Goal: Obtain resource: Download file/media

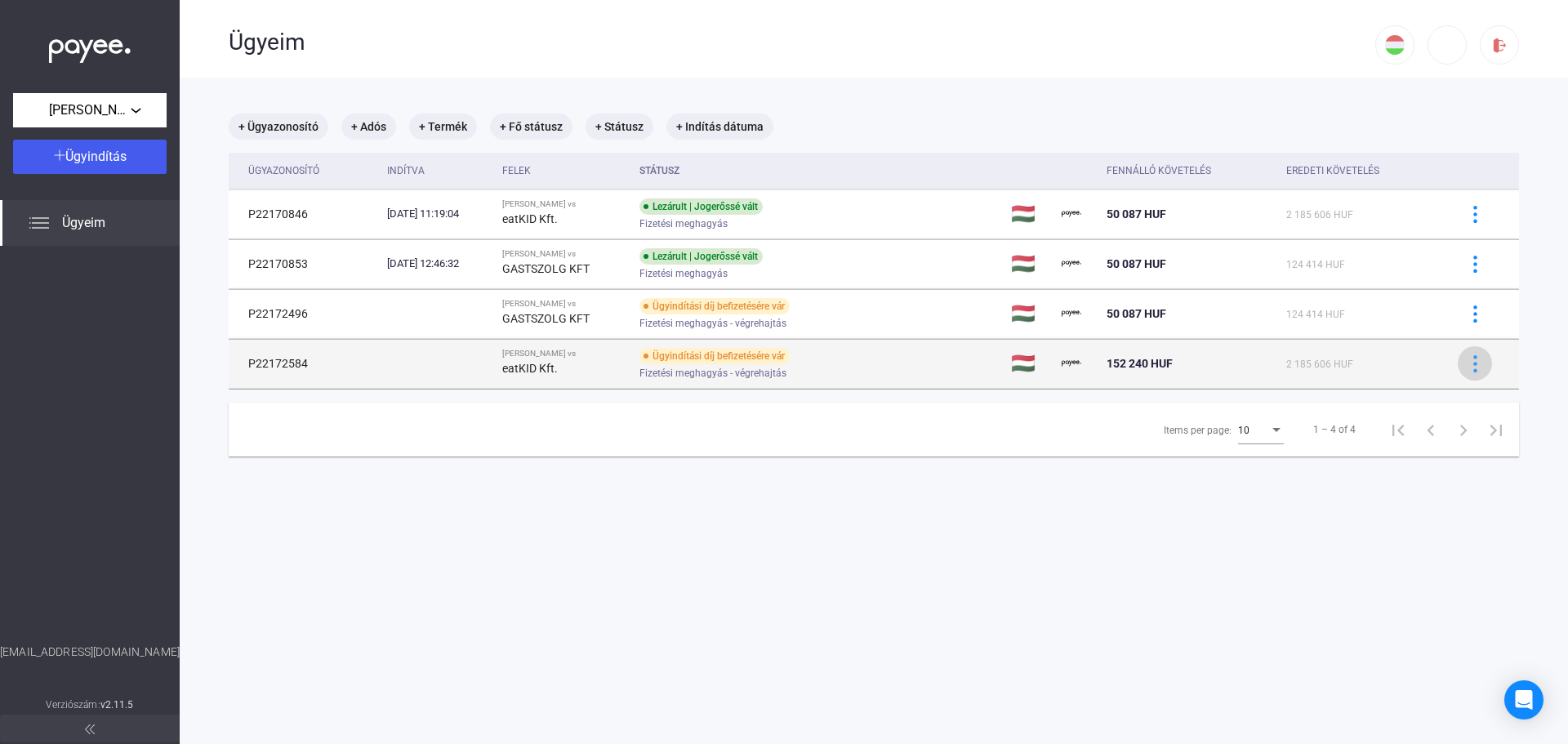
click at [1467, 360] on img at bounding box center [1475, 363] width 18 height 18
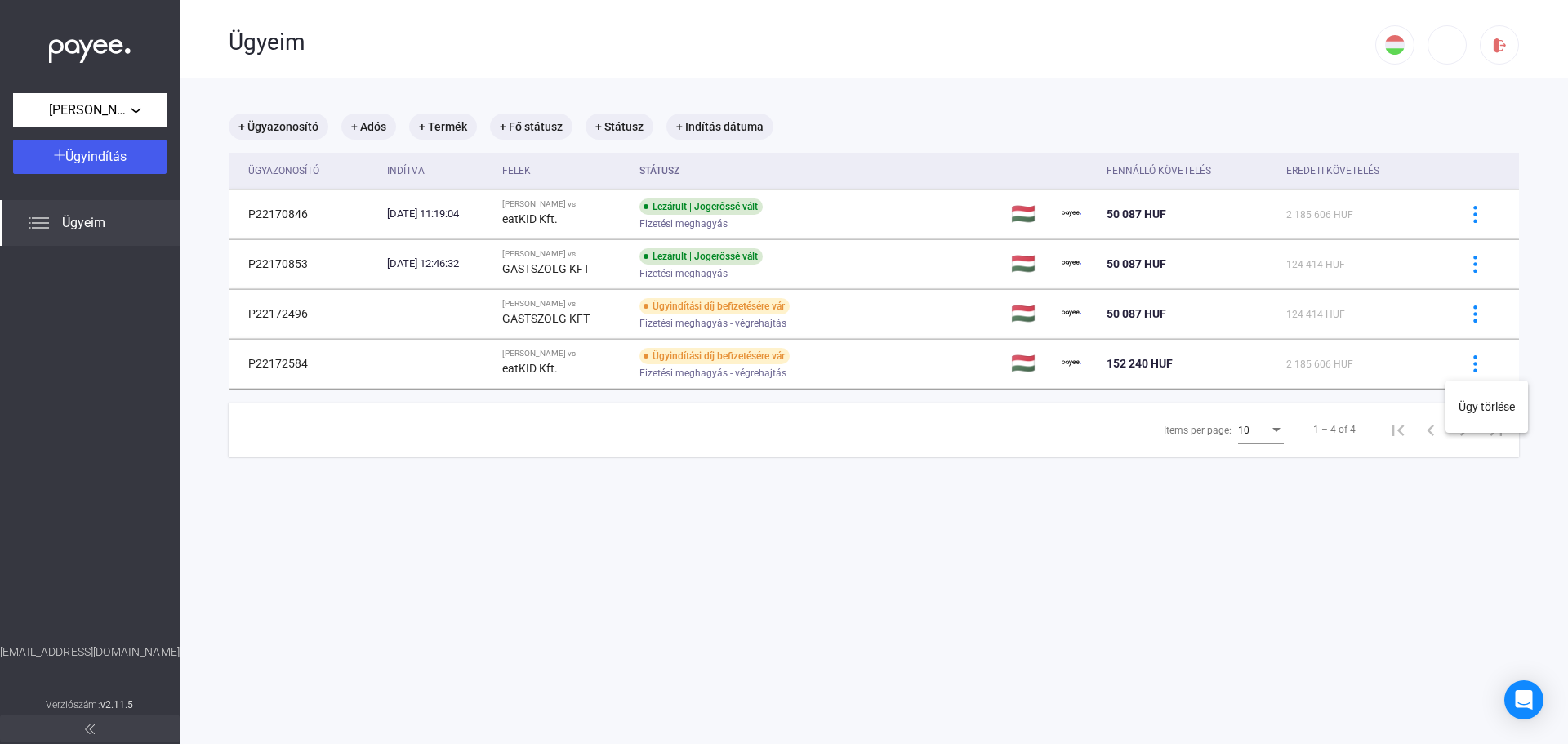
click at [727, 350] on div at bounding box center [784, 372] width 1568 height 744
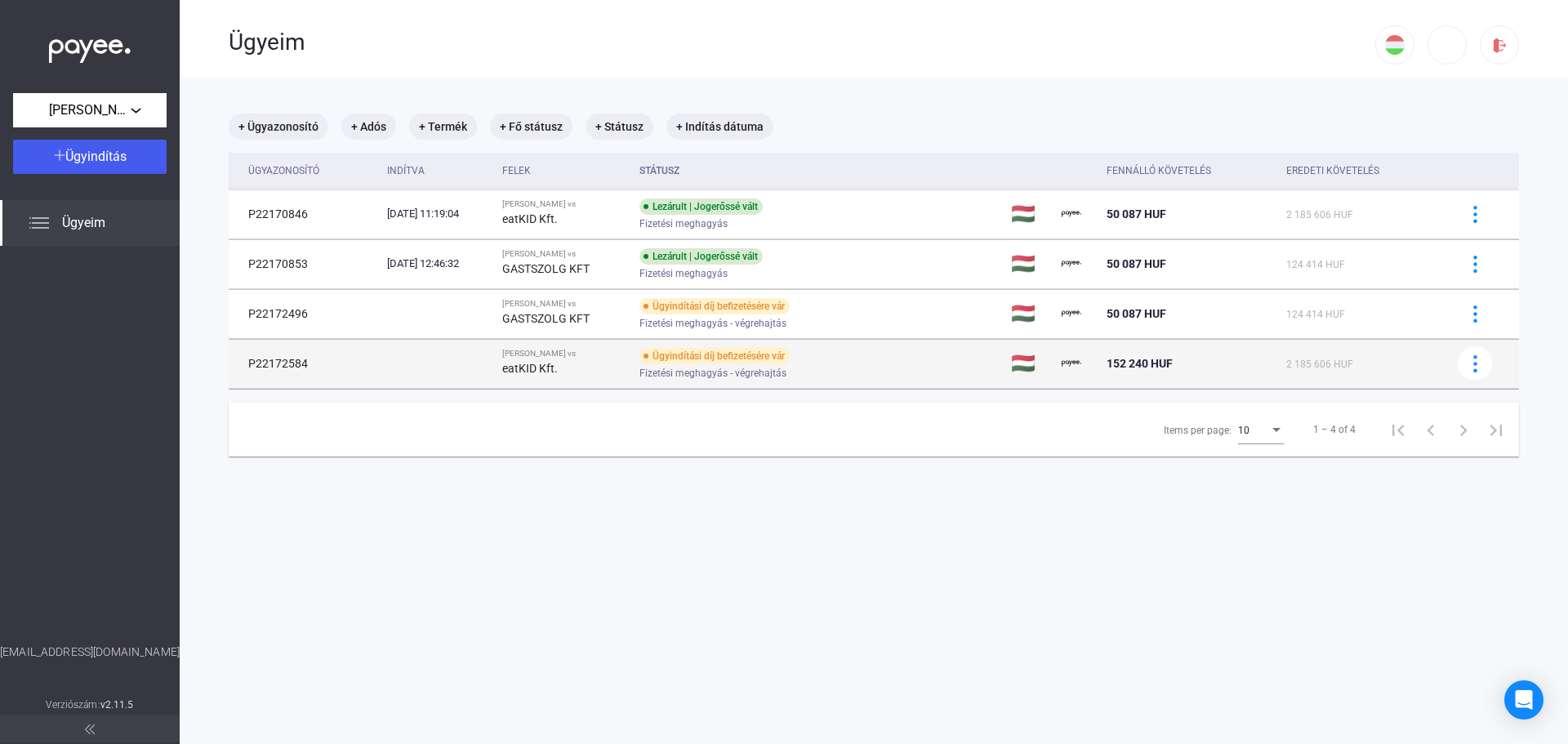
click at [548, 364] on strong "eatKID Kft." at bounding box center [530, 368] width 55 height 13
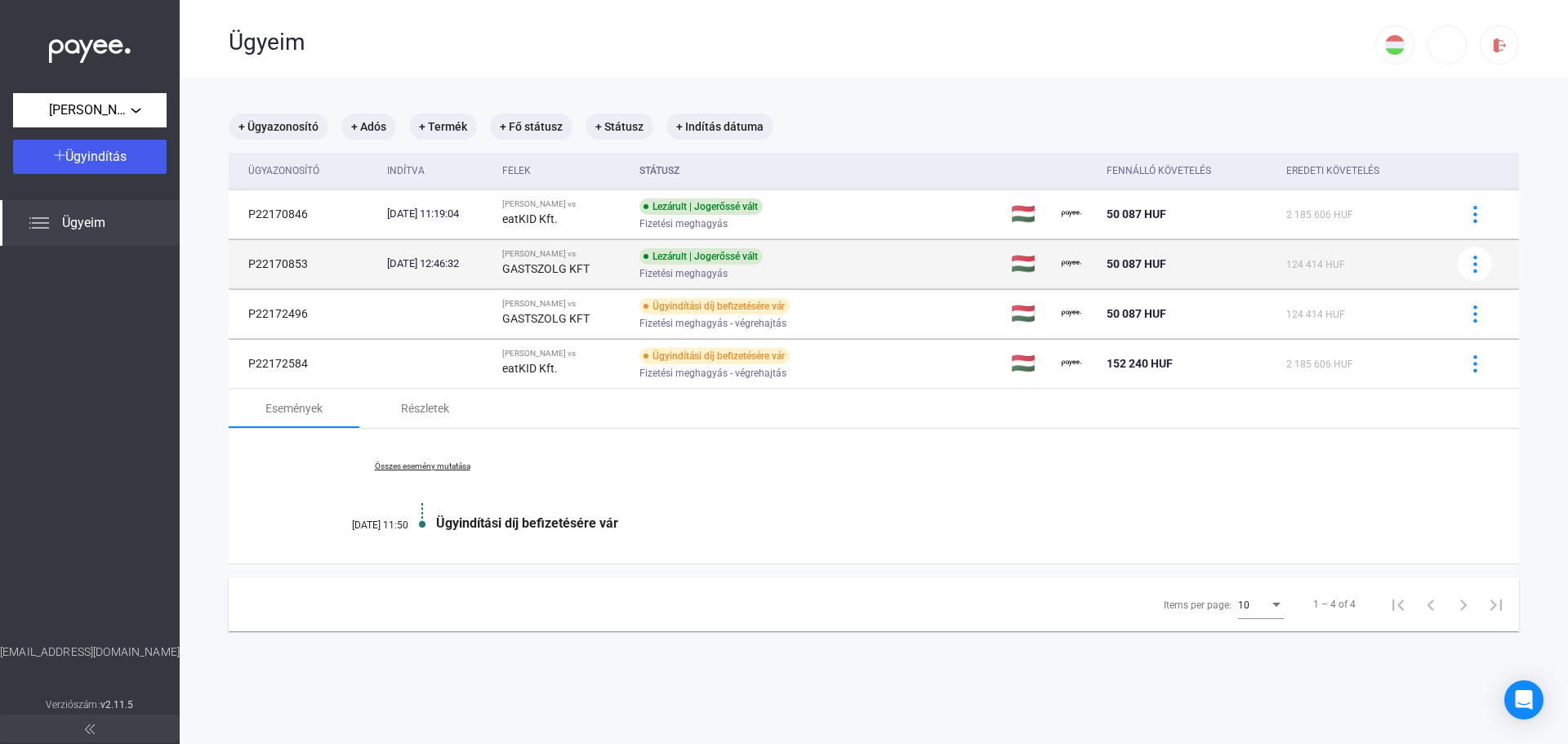
click at [551, 262] on strong "GASTSZOLG KFT" at bounding box center [546, 268] width 88 height 13
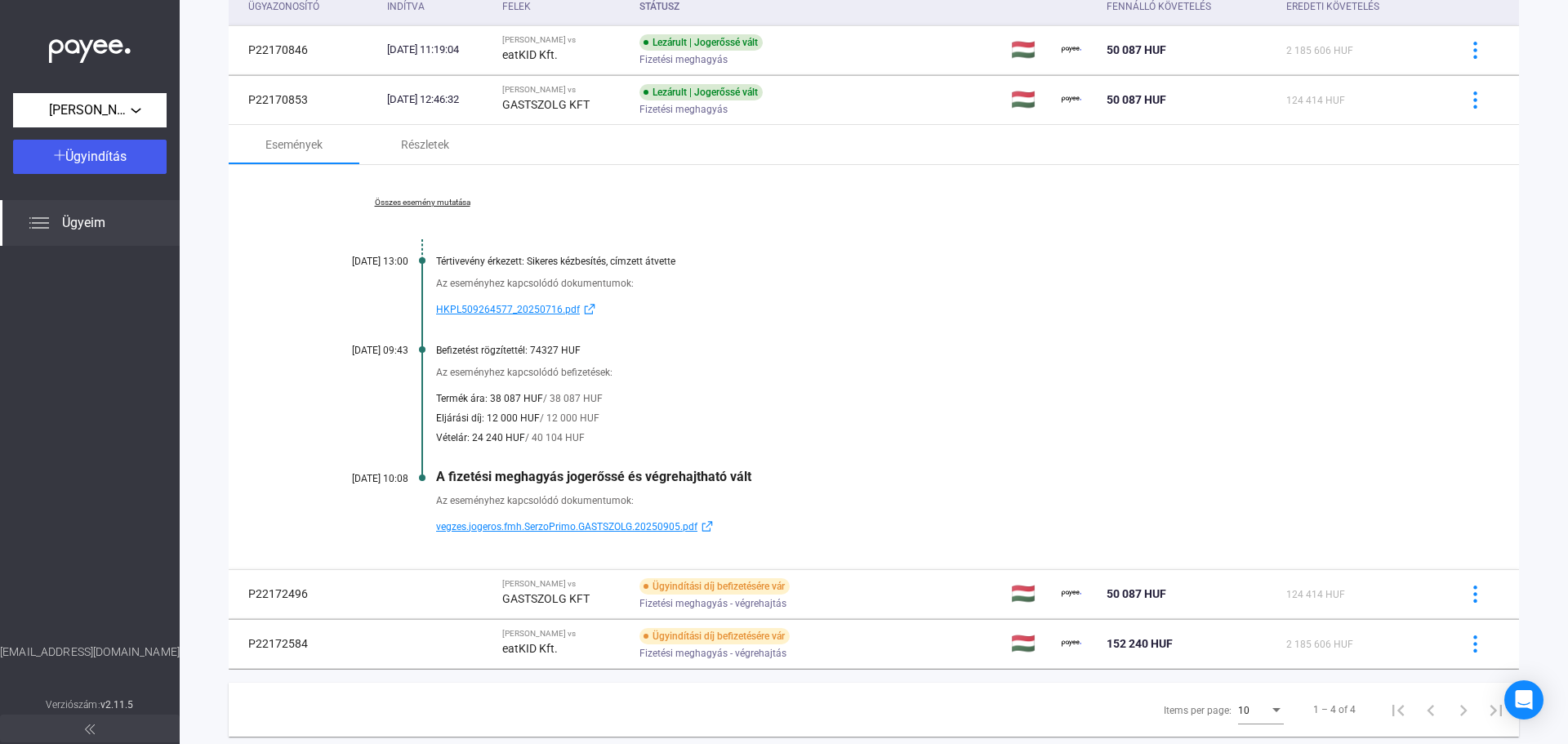
scroll to position [206, 0]
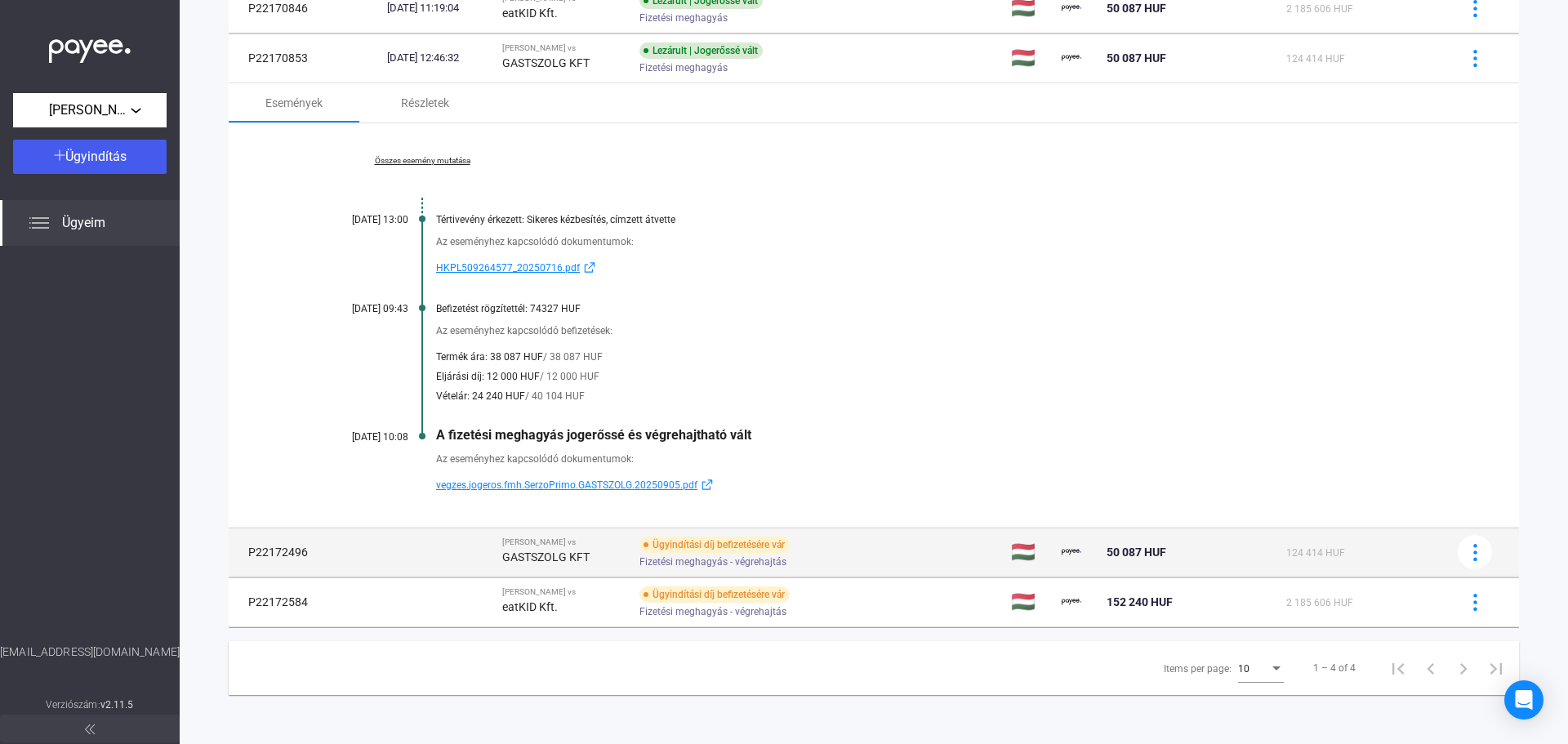
click at [570, 550] on strong "GASTSZOLG KFT" at bounding box center [546, 557] width 88 height 13
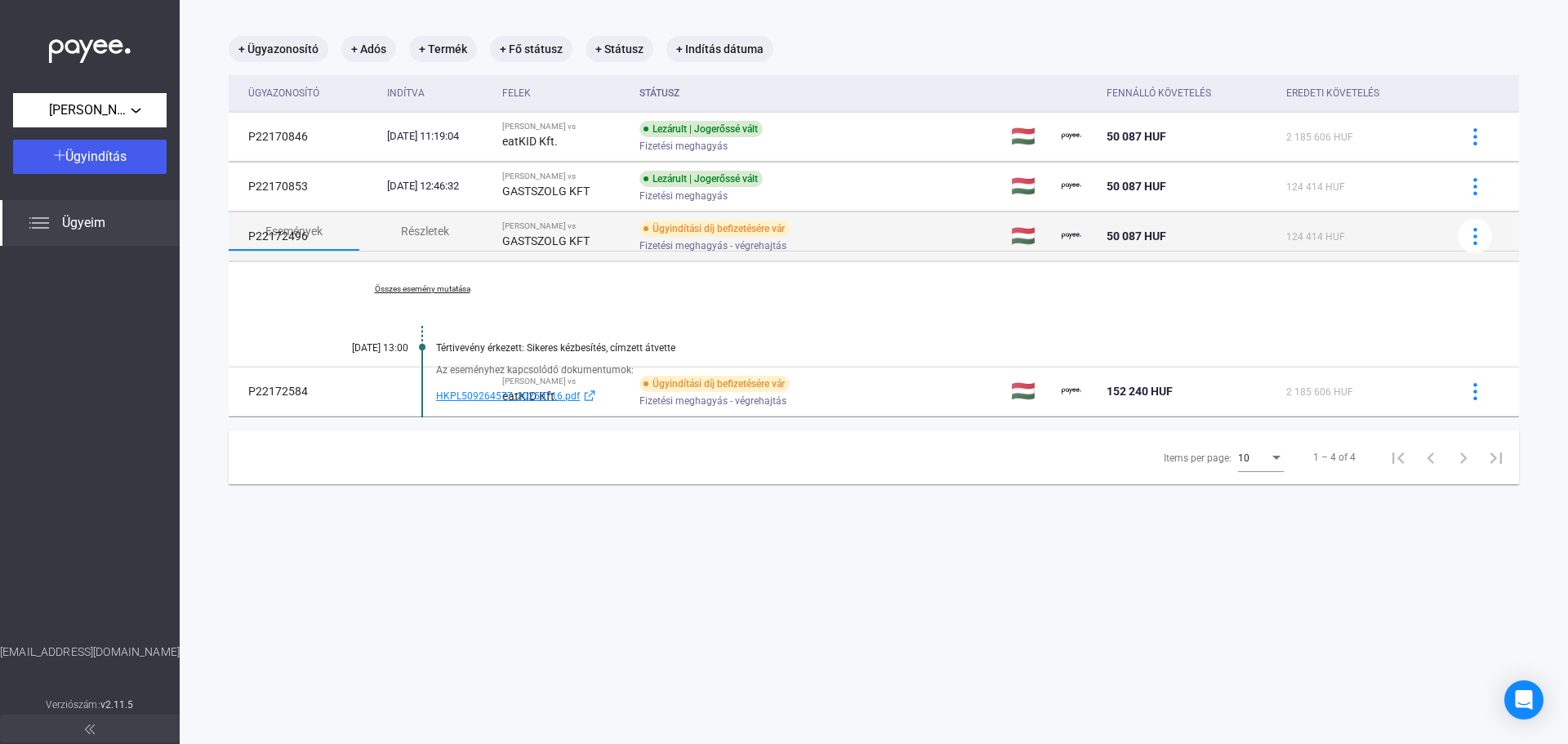
scroll to position [77, 0]
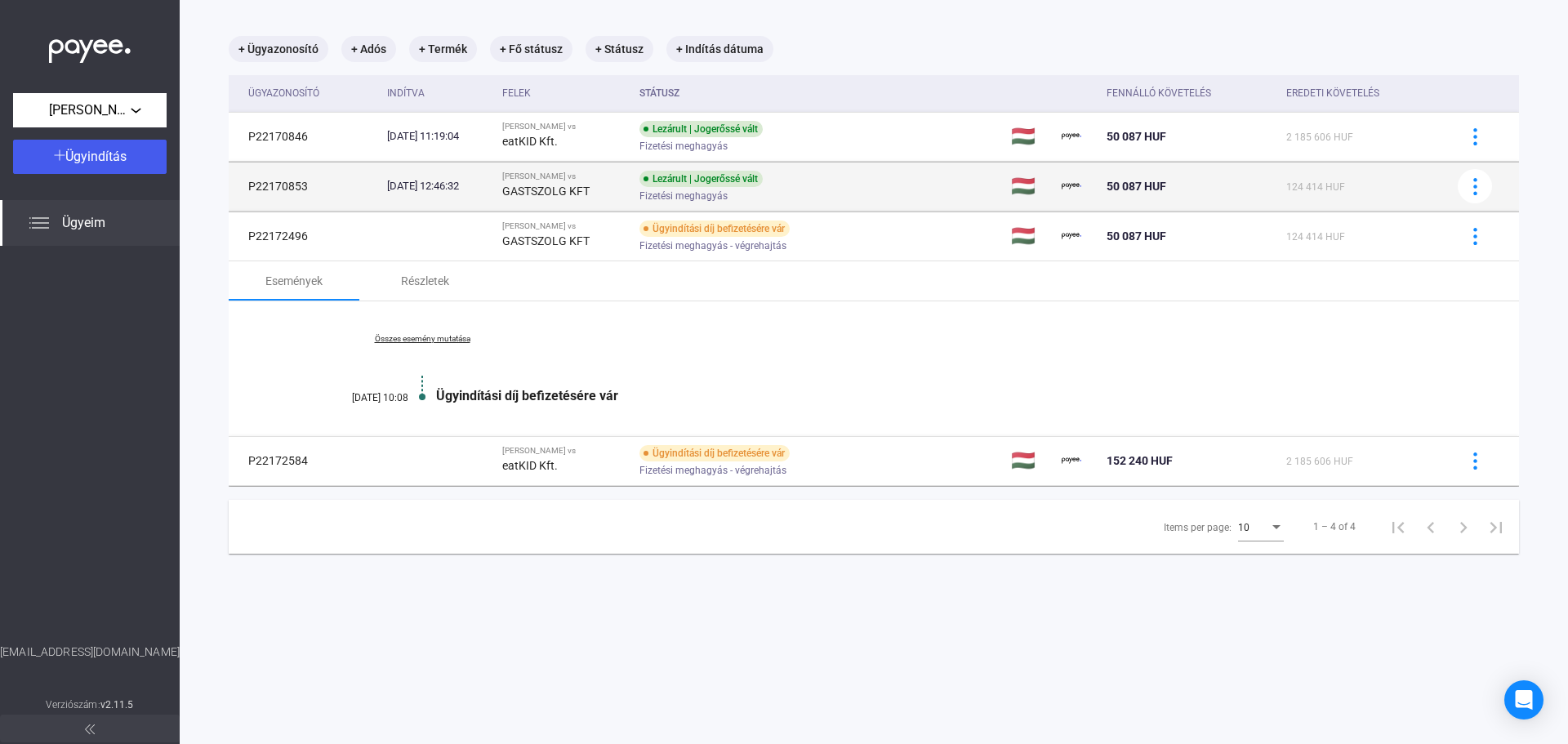
click at [581, 189] on strong "GASTSZOLG KFT" at bounding box center [546, 191] width 88 height 13
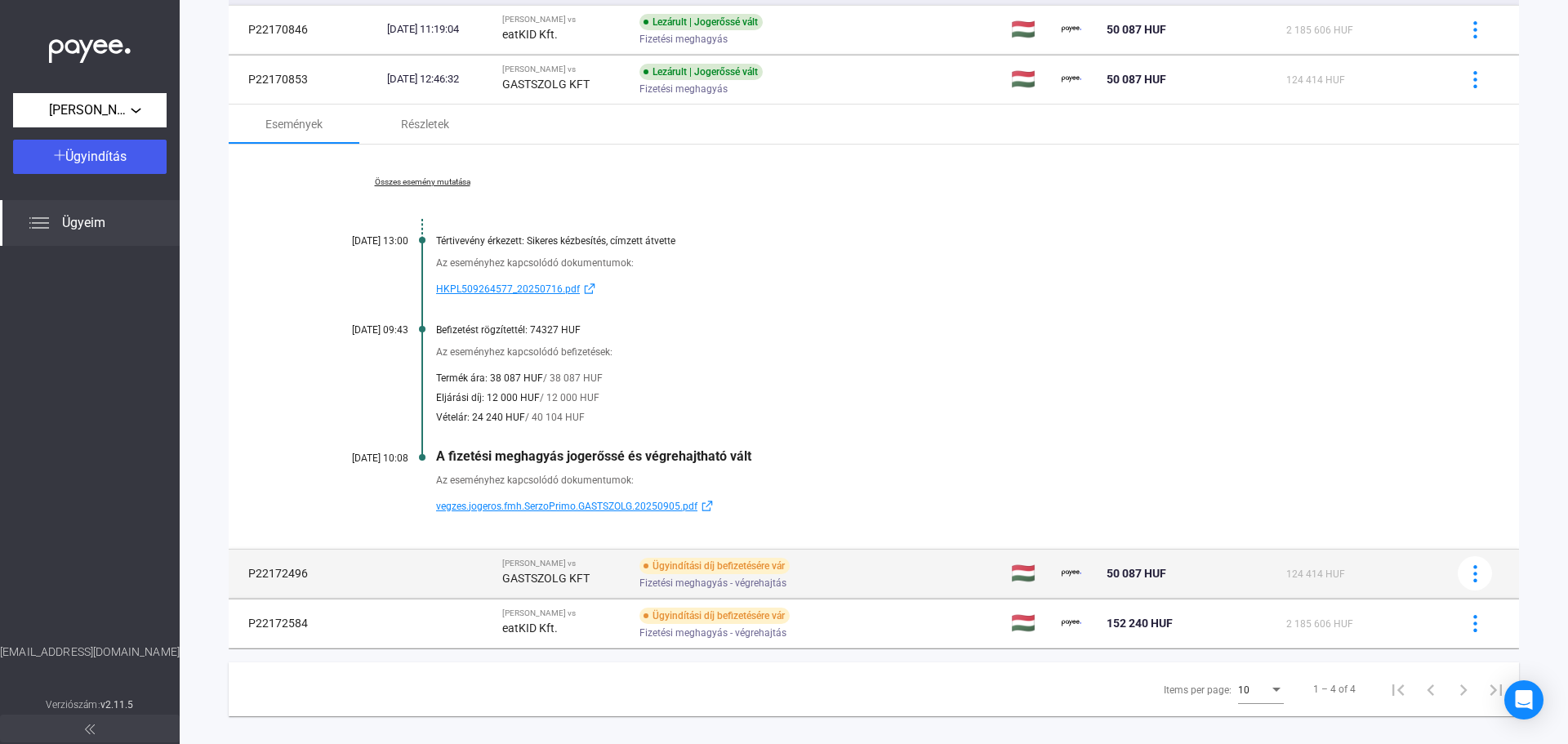
scroll to position [206, 0]
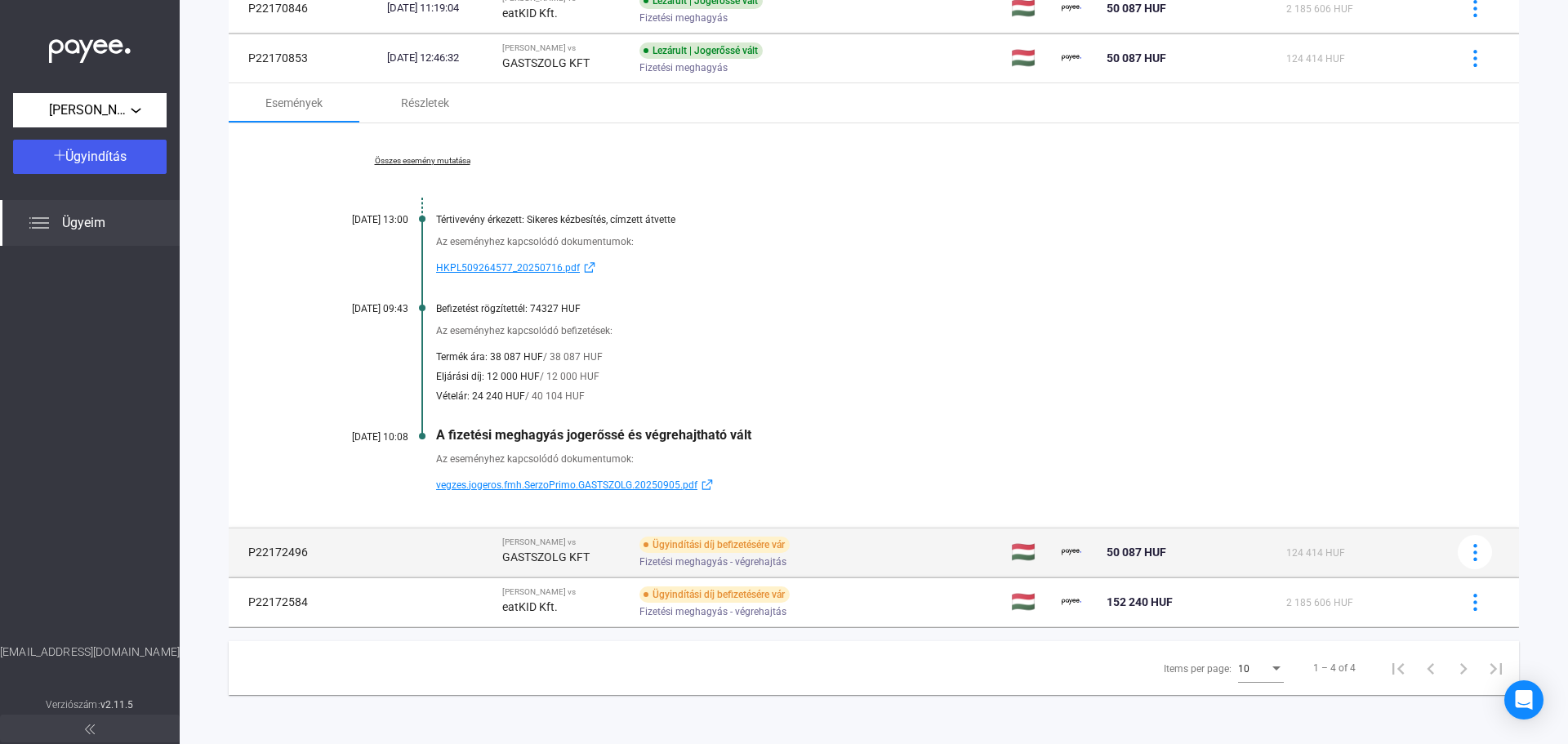
click at [572, 551] on strong "GASTSZOLG KFT" at bounding box center [546, 557] width 88 height 13
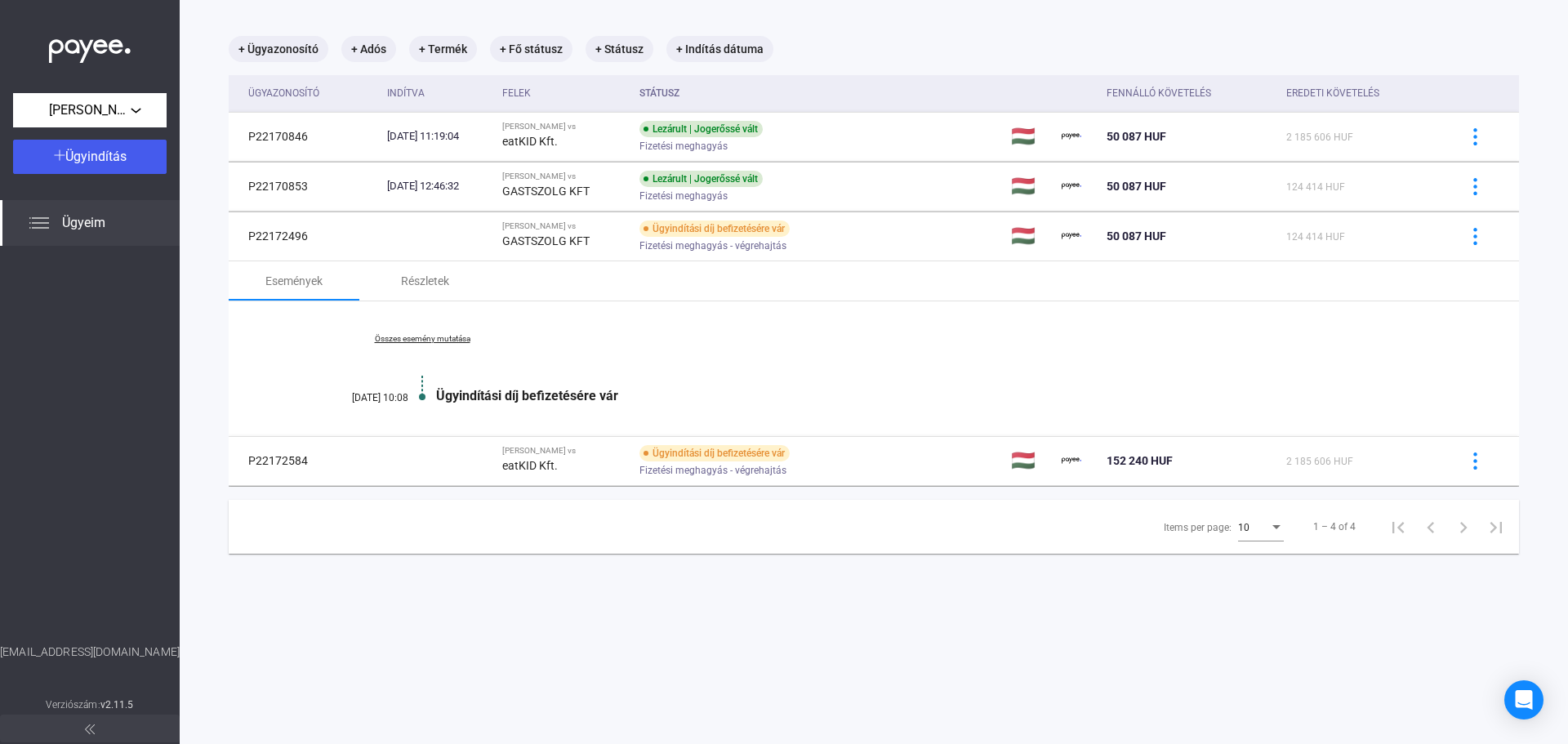
scroll to position [0, 0]
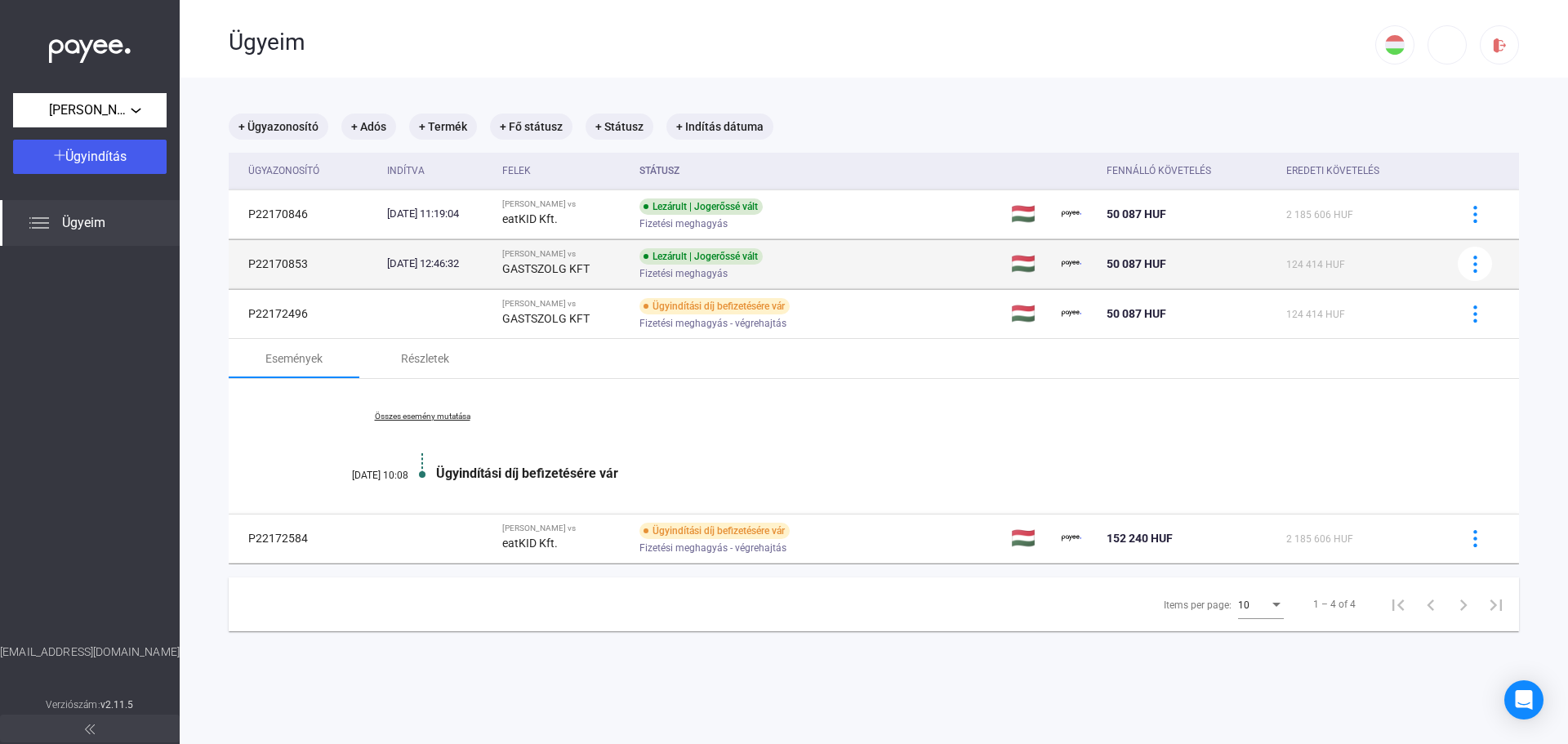
click at [570, 267] on strong "GASTSZOLG KFT" at bounding box center [546, 268] width 88 height 13
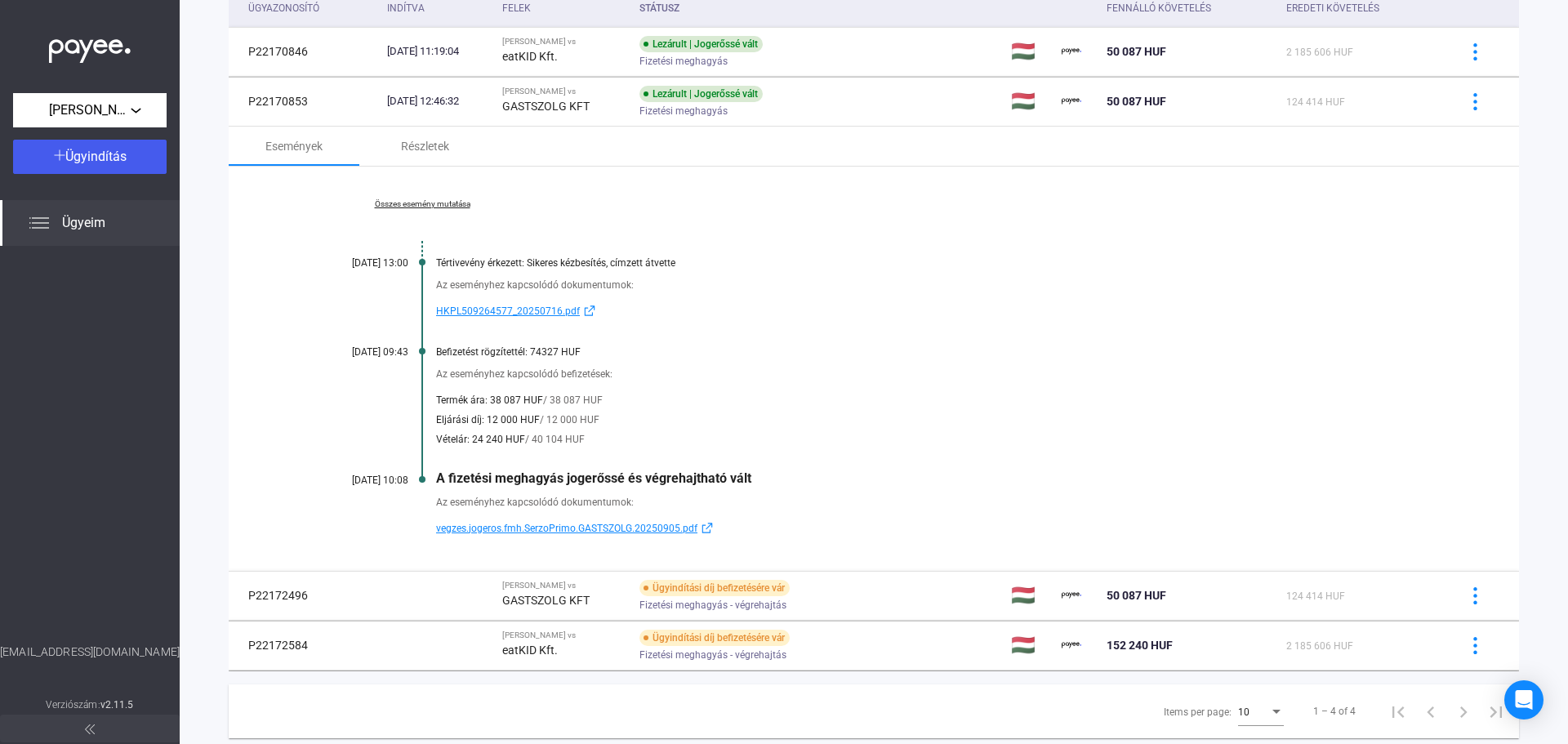
scroll to position [163, 0]
click at [610, 522] on span "vegzes.jogeros.fmh.SerzoPrimo.GASTSZOLG.20250905.pdf" at bounding box center [566, 527] width 261 height 19
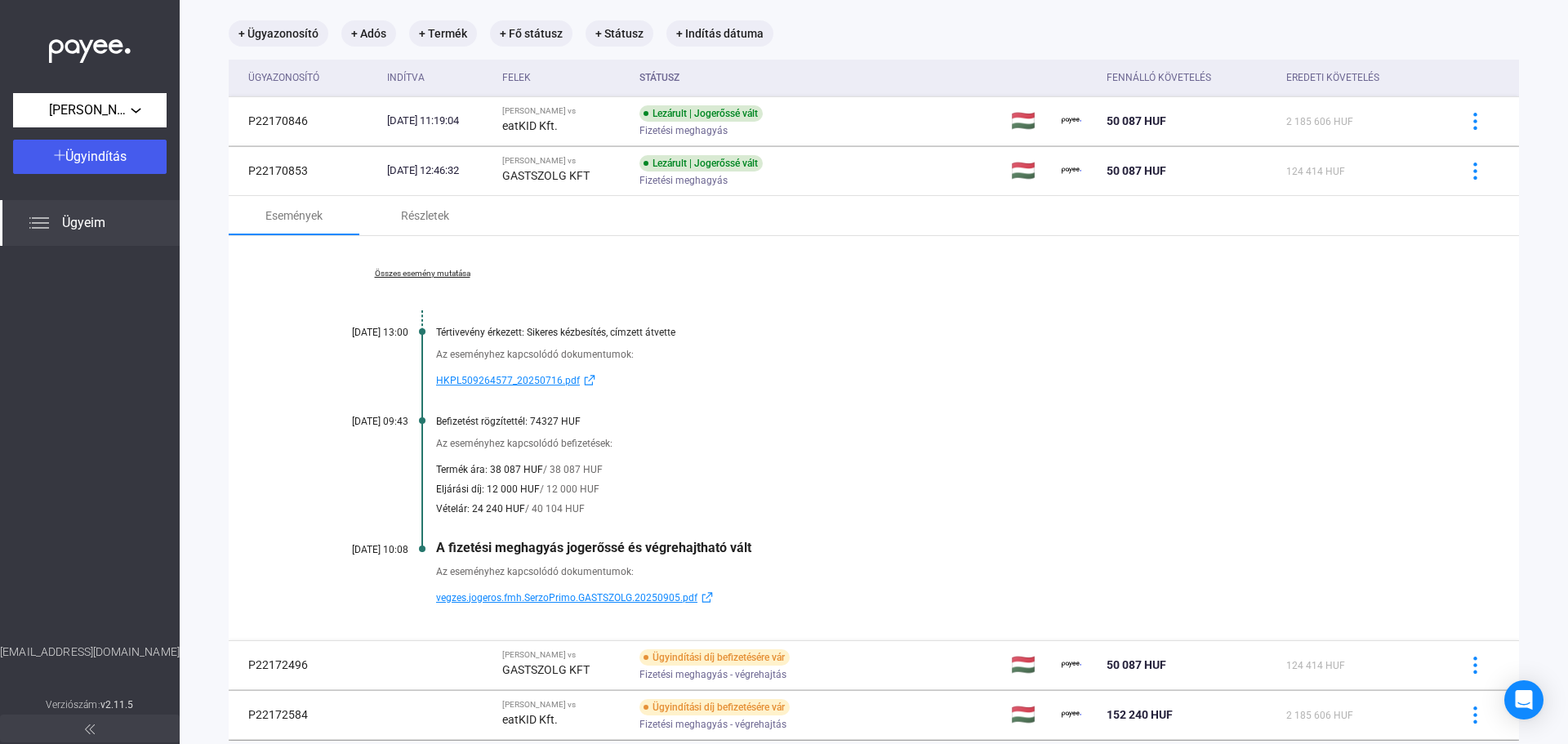
scroll to position [0, 0]
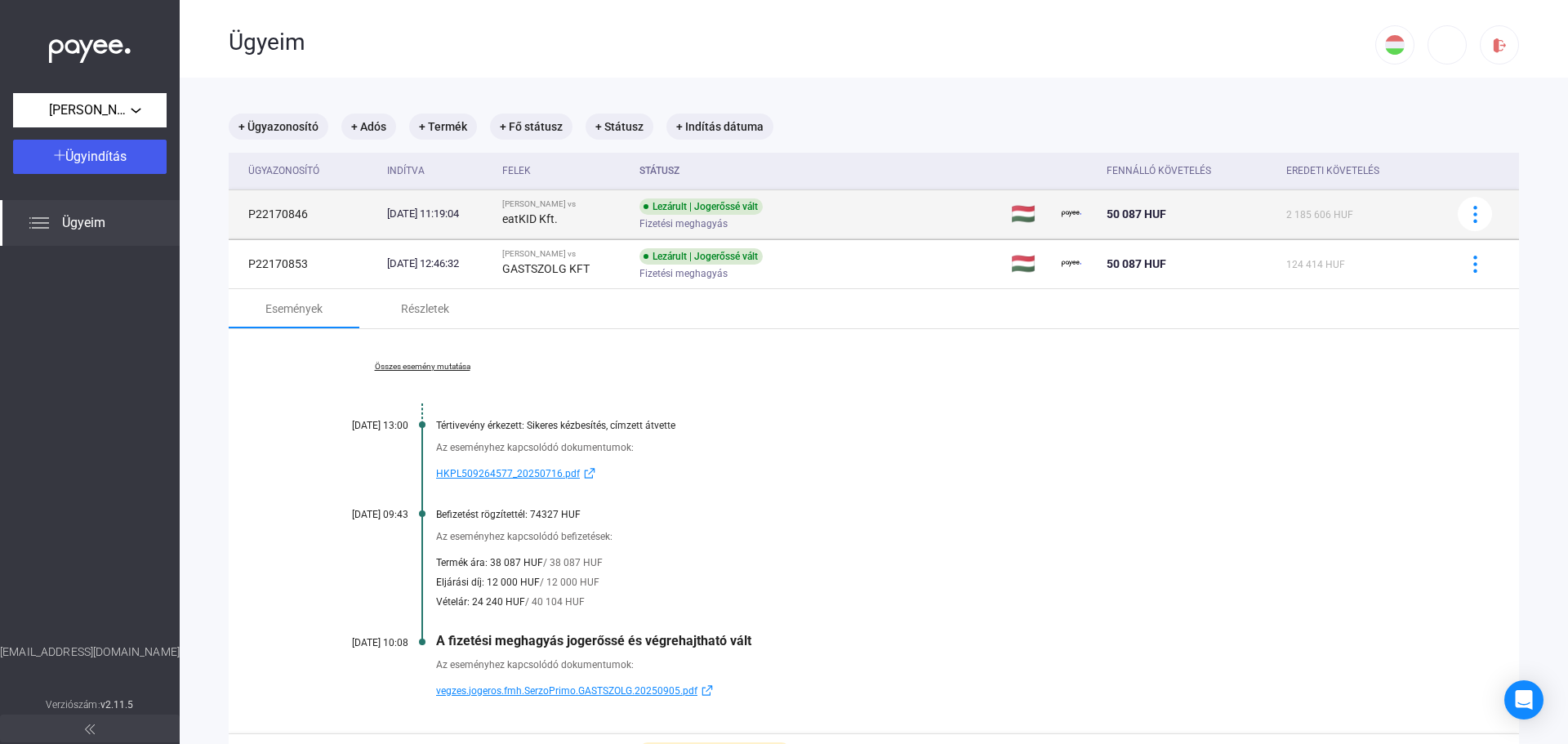
click at [558, 221] on strong "eatKID Kft." at bounding box center [530, 218] width 55 height 13
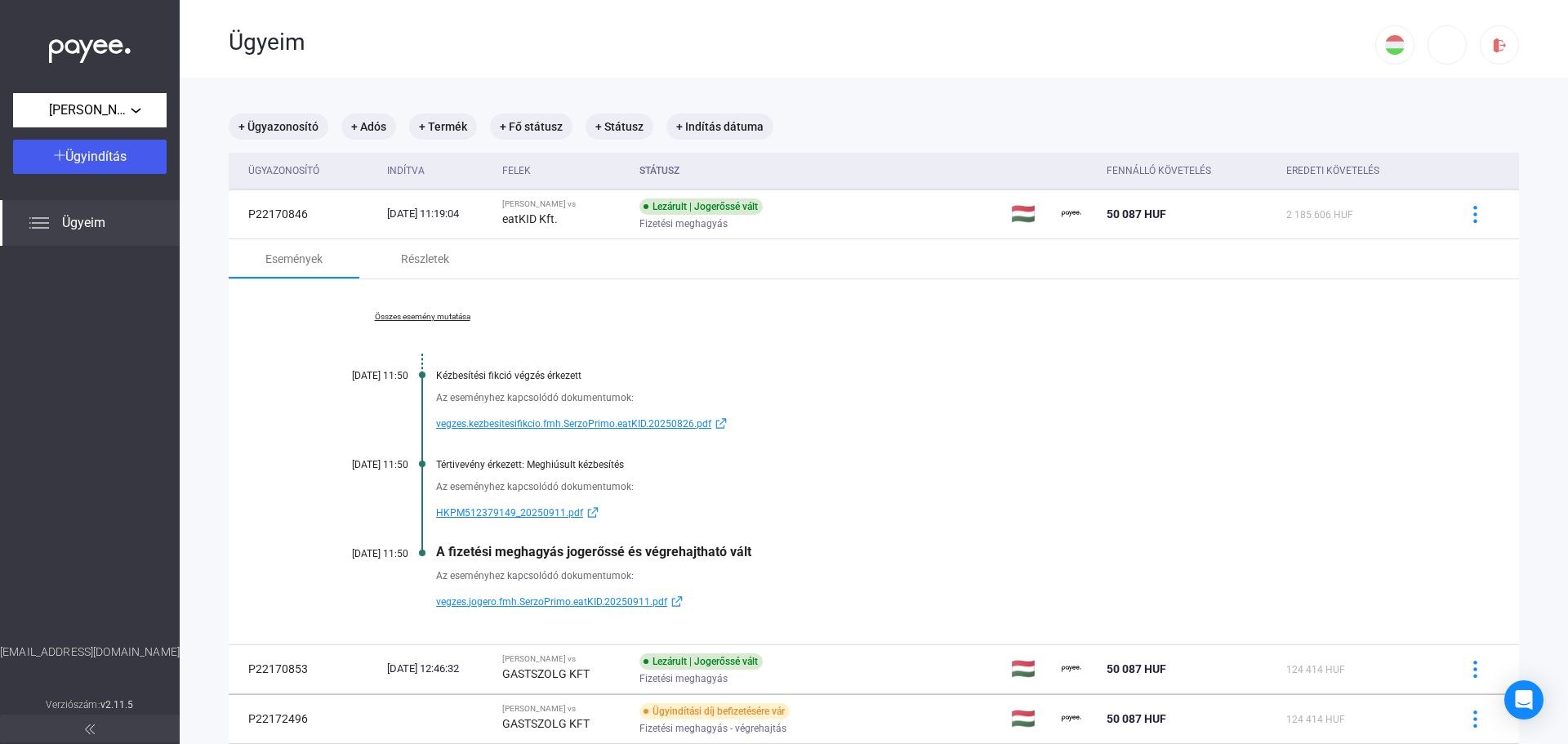
click at [562, 425] on span "vegzes.kezbesitesifikcio.fmh.SerzoPrimo.eatKID.20250826.pdf" at bounding box center [573, 423] width 275 height 19
